Goal: Transaction & Acquisition: Obtain resource

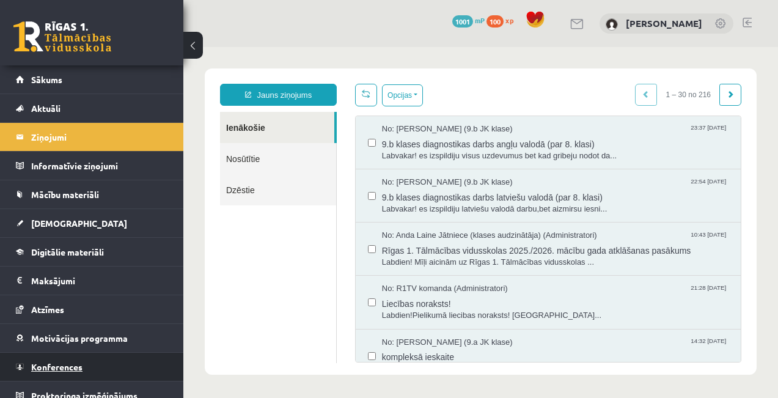
click at [106, 366] on link "Konferences" at bounding box center [92, 367] width 152 height 28
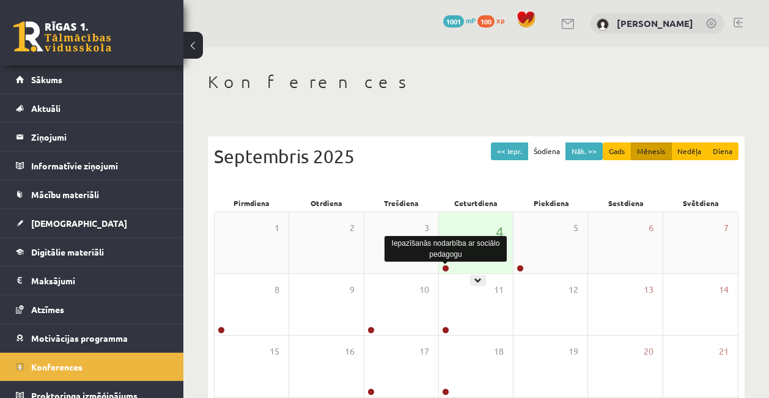
click at [447, 269] on link at bounding box center [445, 268] width 7 height 7
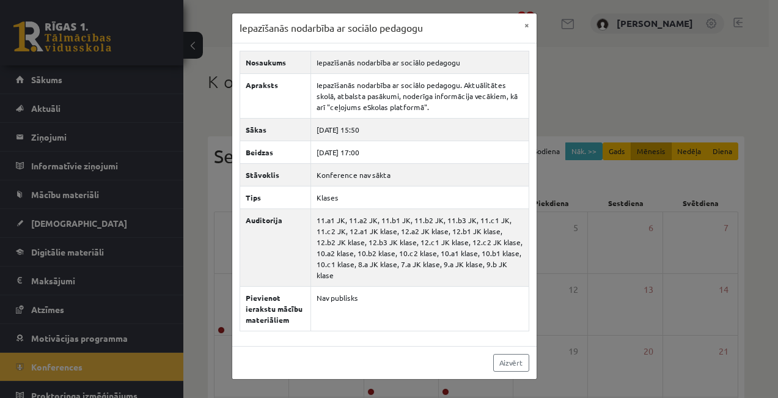
click at [576, 102] on div "Iepazīšanās nodarbība ar sociālo pedagogu × Nosaukums Iepazīšanās nodarbība ar …" at bounding box center [389, 199] width 778 height 398
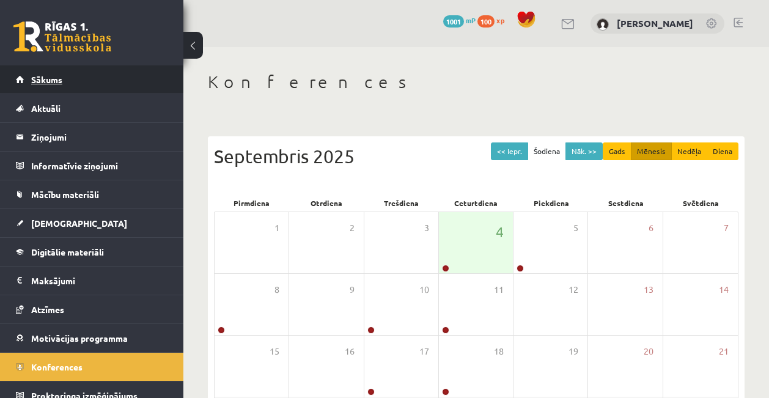
click at [68, 84] on link "Sākums" at bounding box center [92, 79] width 152 height 28
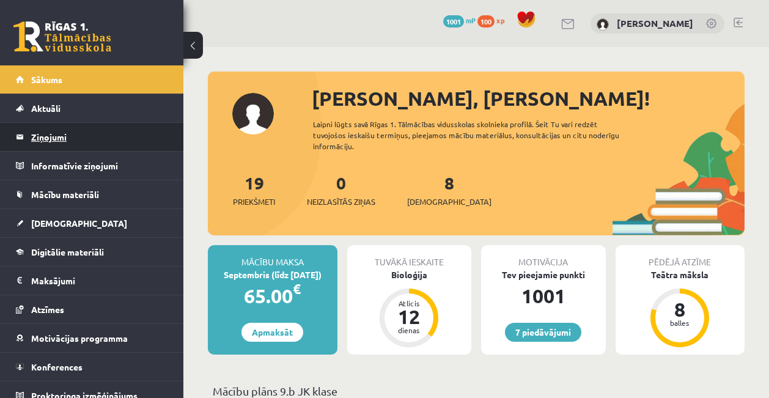
click at [104, 142] on legend "Ziņojumi 0" at bounding box center [99, 137] width 137 height 28
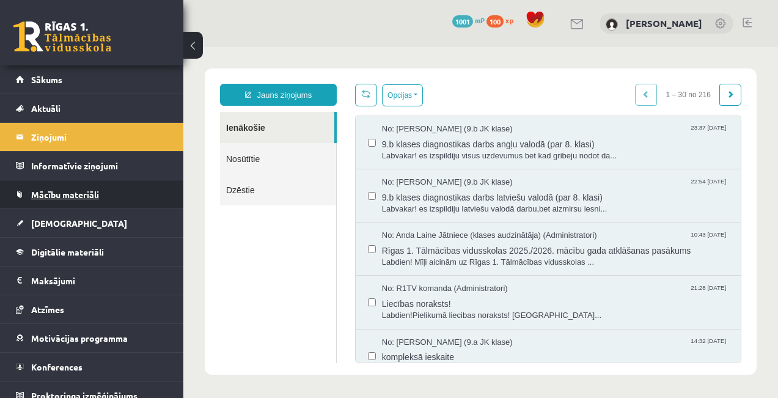
click at [125, 184] on link "Mācību materiāli" at bounding box center [92, 194] width 152 height 28
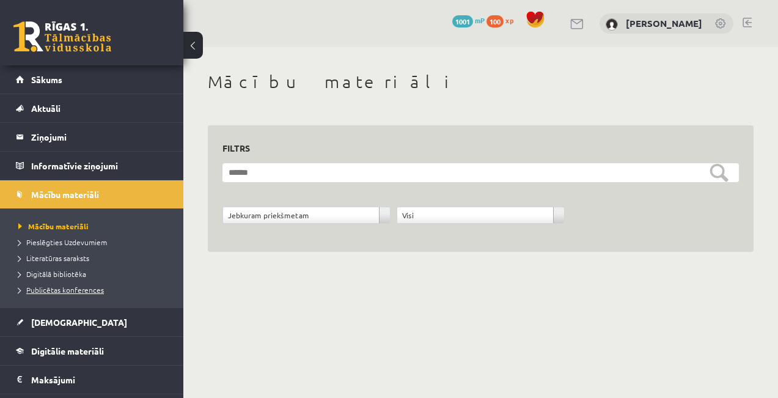
scroll to position [111, 0]
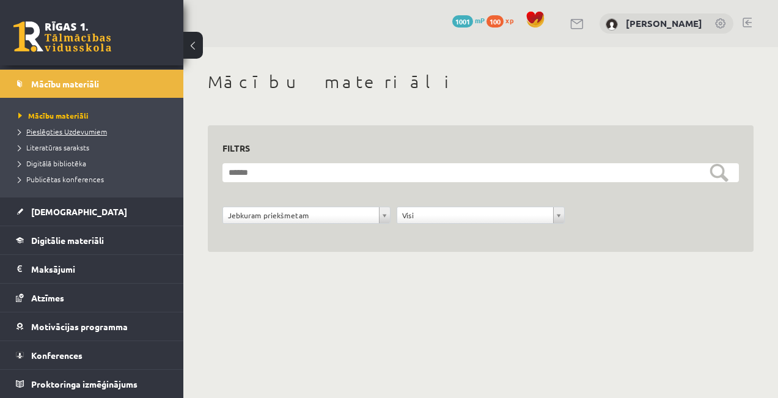
click at [83, 131] on span "Pieslēgties Uzdevumiem" at bounding box center [62, 132] width 89 height 10
click at [473, 16] on span "1001" at bounding box center [462, 21] width 21 height 12
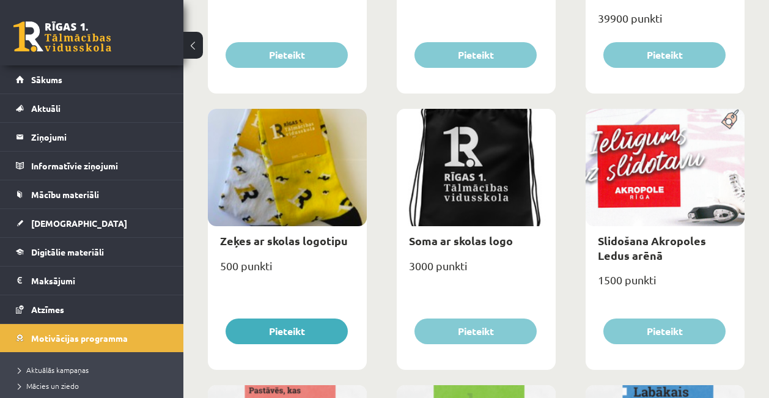
scroll to position [911, 0]
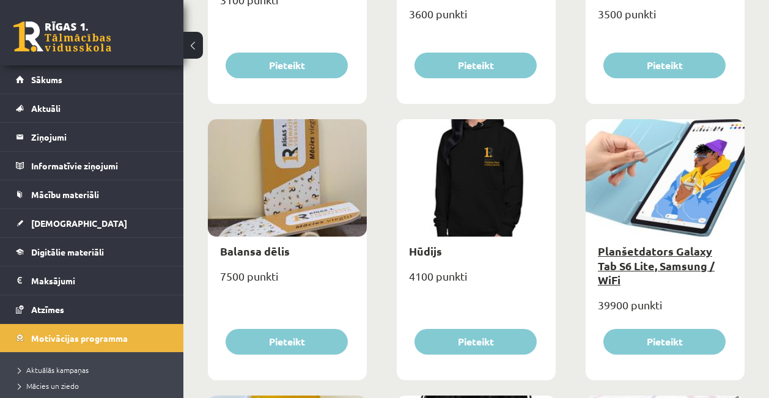
click at [625, 251] on link "Planšetdators Galaxy Tab S6 Lite, Samsung / WiFi" at bounding box center [656, 265] width 117 height 43
type input "*"
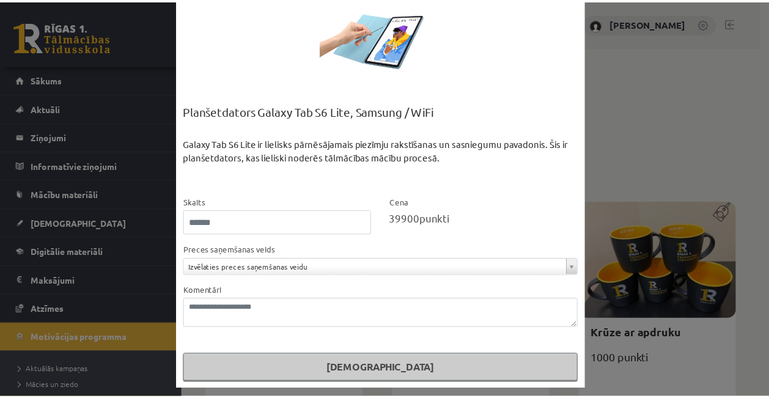
scroll to position [64, 0]
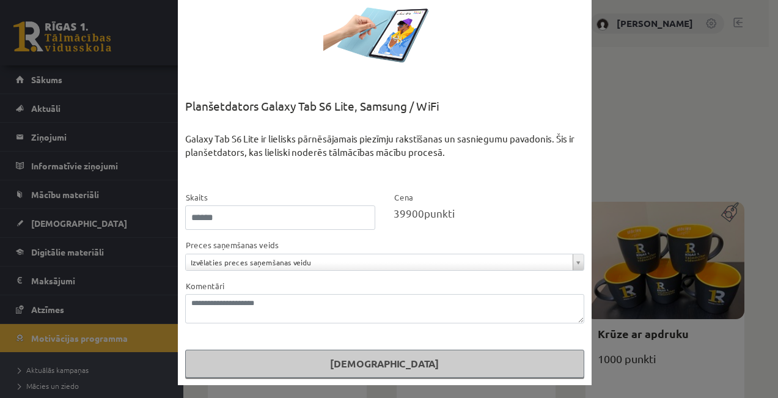
click at [657, 75] on div "**********" at bounding box center [389, 199] width 778 height 398
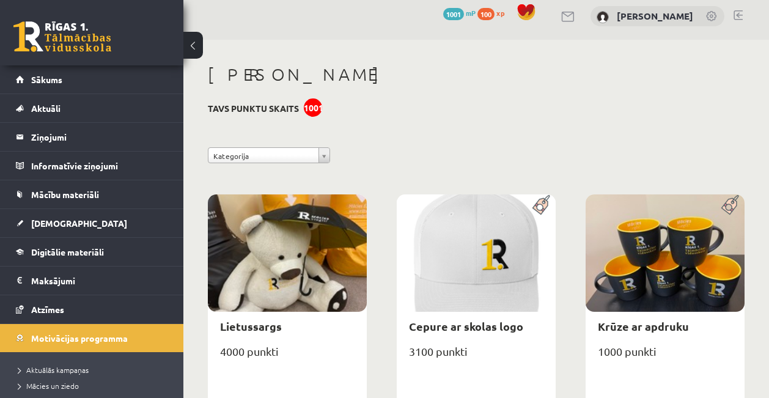
scroll to position [139, 0]
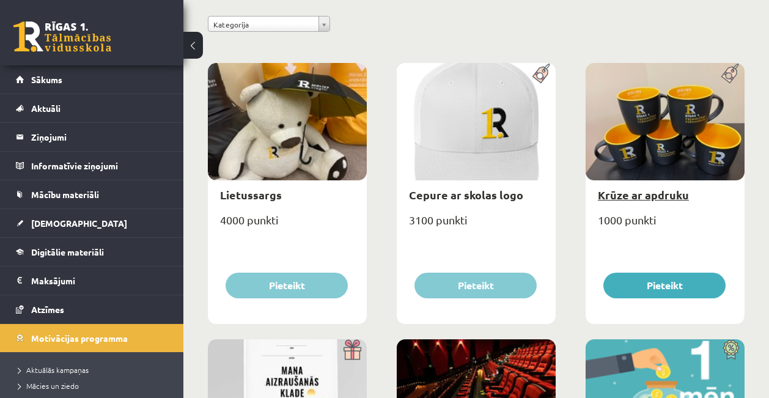
click at [667, 194] on link "Krūze ar apdruku" at bounding box center [643, 195] width 91 height 14
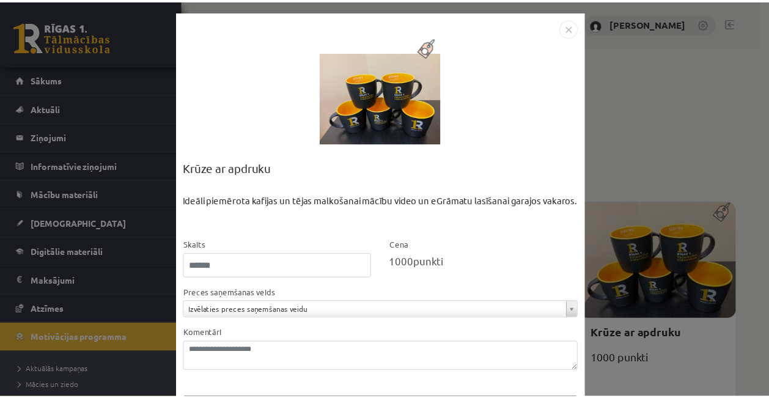
scroll to position [0, 0]
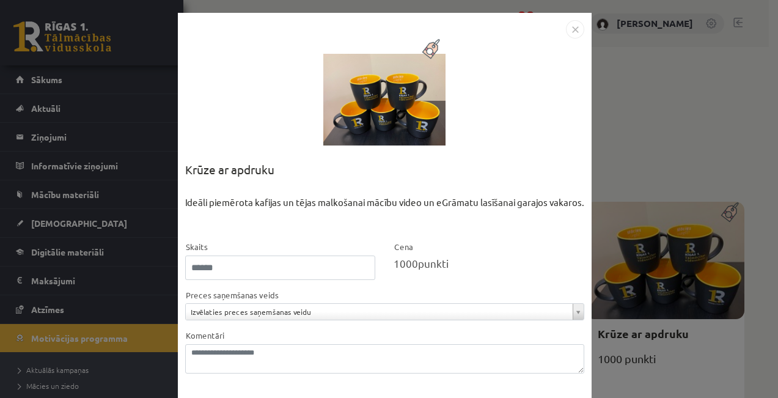
click at [567, 24] on img "Close" at bounding box center [575, 29] width 18 height 18
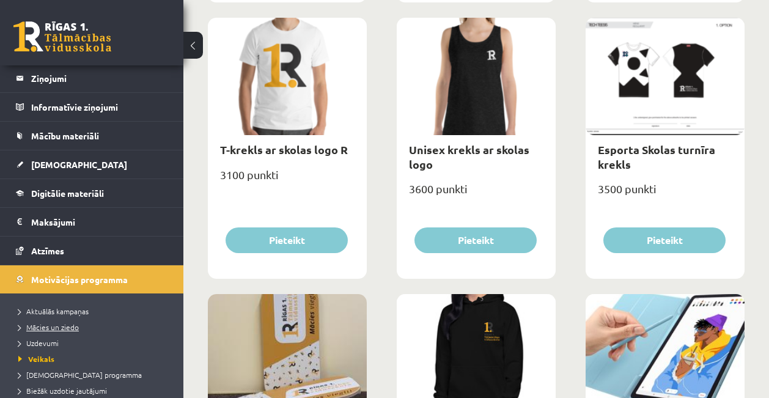
scroll to position [125, 0]
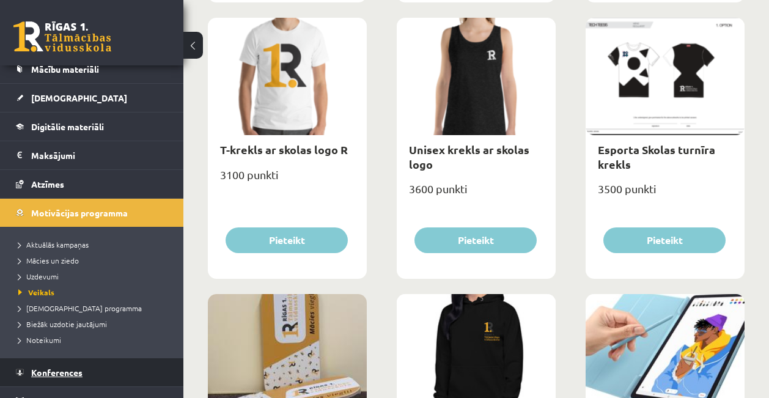
click at [84, 366] on link "Konferences" at bounding box center [92, 372] width 152 height 28
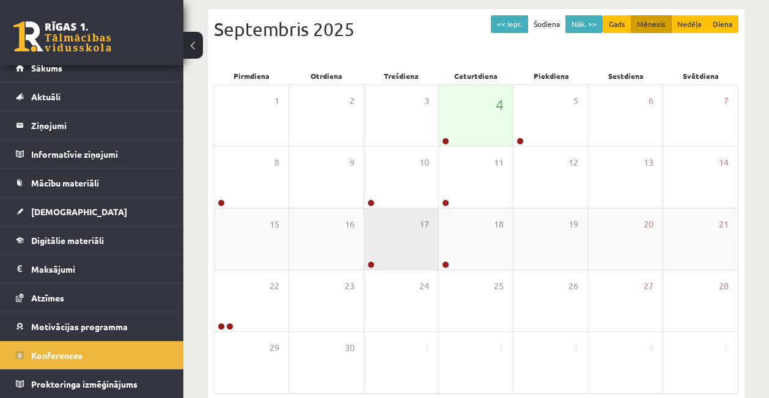
scroll to position [126, 0]
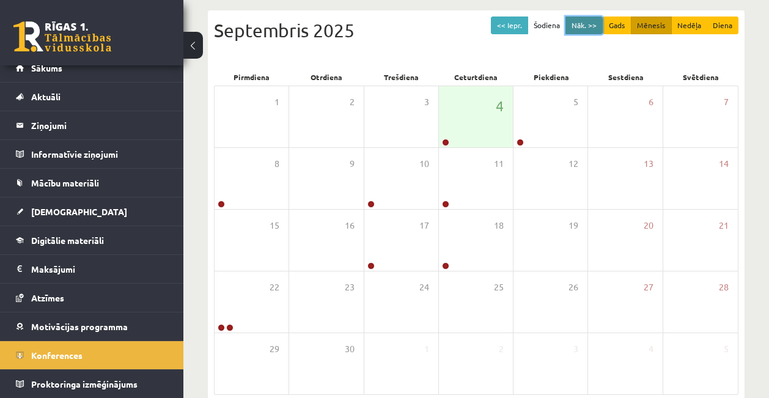
click at [581, 24] on button "Nāk. >>" at bounding box center [583, 26] width 37 height 18
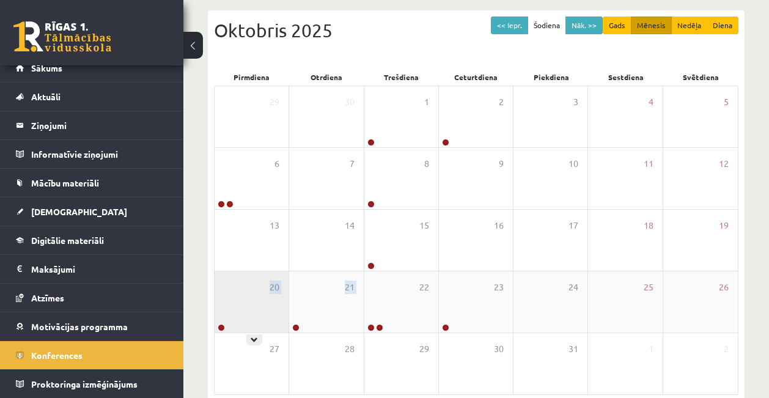
drag, startPoint x: 328, startPoint y: 320, endPoint x: 223, endPoint y: 322, distance: 105.8
click at [223, 322] on div "20 21 22 23 24 25 26" at bounding box center [476, 302] width 523 height 62
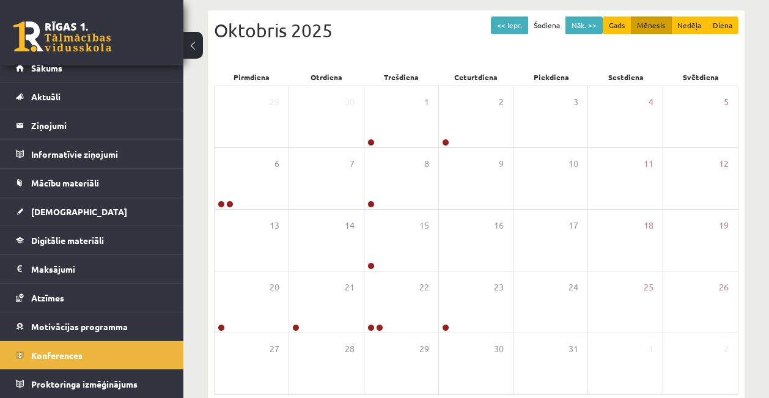
click at [197, 296] on div "Konferences << Iepr. Šodiena Nāk. >> Gads Mēnesis Nedēļa Diena [DATE] Pirmdiena…" at bounding box center [476, 189] width 586 height 537
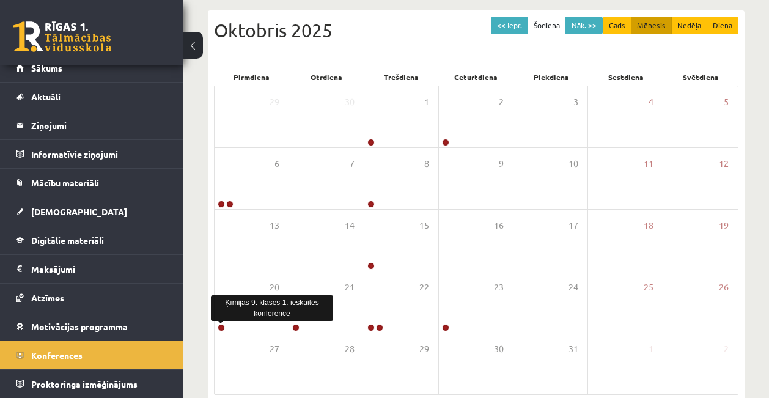
click at [207, 323] on div "Konferences << Iepr. Šodiena Nāk. >> Gads Mēnesis Nedēļa Diena [DATE] Pirmdiena…" at bounding box center [476, 189] width 586 height 537
